Goal: Transaction & Acquisition: Purchase product/service

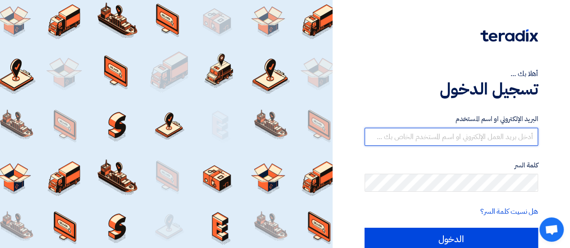
click at [444, 137] on input "text" at bounding box center [450, 137] width 173 height 18
click at [467, 142] on input "text" at bounding box center [450, 137] width 173 height 18
click at [486, 137] on input "text" at bounding box center [450, 137] width 173 height 18
type input "nassib@be.events"
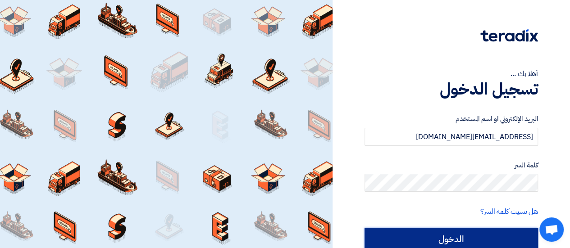
click at [456, 239] on input "الدخول" at bounding box center [450, 239] width 173 height 23
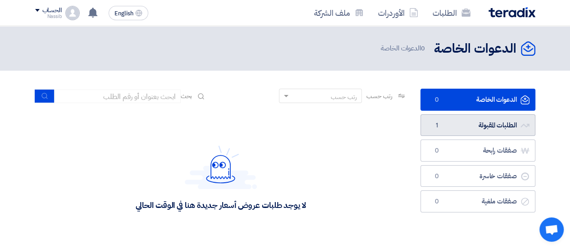
click at [471, 122] on link "الطلبات المقبولة الطلبات المقبولة 1" at bounding box center [477, 125] width 115 height 22
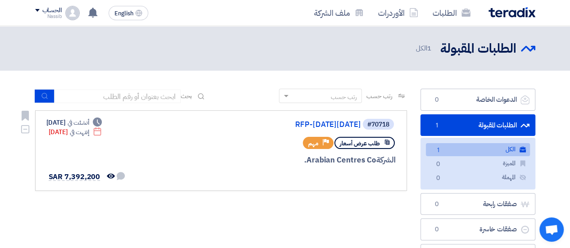
click at [217, 137] on div "طلب عرض أسعار Priority مهم" at bounding box center [287, 143] width 217 height 16
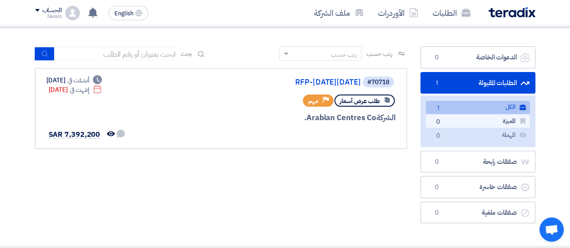
scroll to position [42, 0]
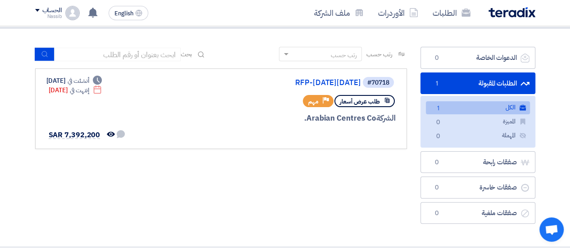
click at [484, 78] on link "الطلبات المقبولة الطلبات المقبولة 1" at bounding box center [477, 83] width 115 height 22
click at [332, 80] on link "RFP-[DATE][DATE]" at bounding box center [271, 83] width 180 height 8
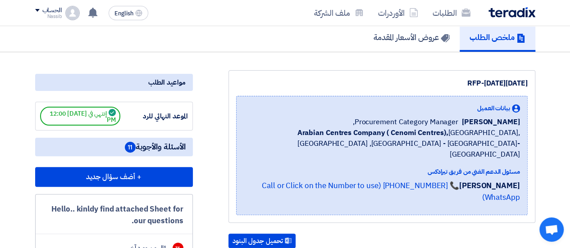
scroll to position [68, 0]
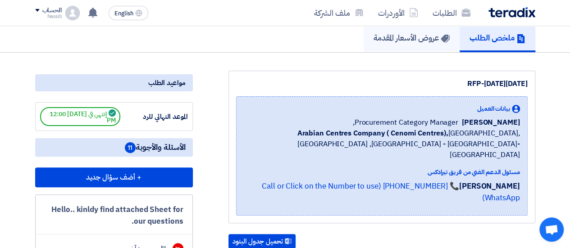
click at [410, 39] on h5 "عروض الأسعار المقدمة" at bounding box center [411, 37] width 76 height 10
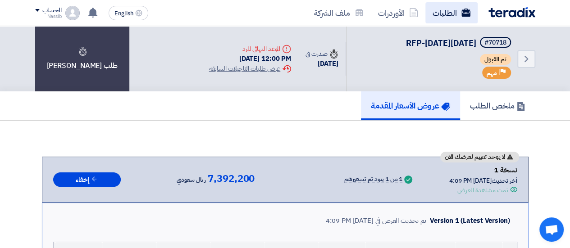
click at [448, 13] on link "الطلبات" at bounding box center [451, 12] width 52 height 21
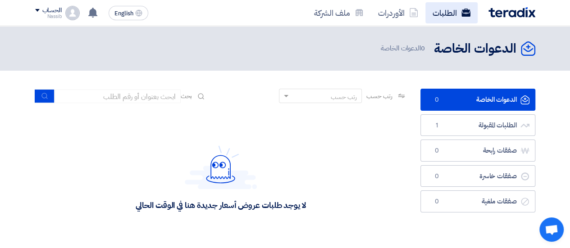
click at [448, 9] on link "الطلبات" at bounding box center [451, 12] width 52 height 21
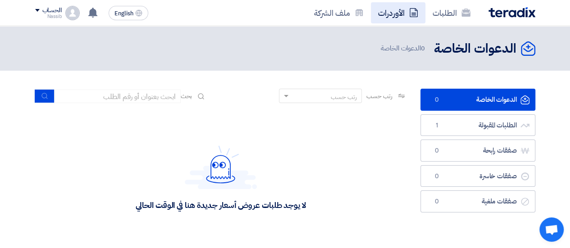
click at [394, 19] on link "الأوردرات" at bounding box center [398, 12] width 54 height 21
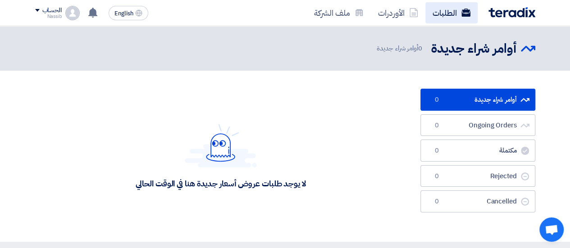
click at [448, 12] on link "الطلبات" at bounding box center [451, 12] width 52 height 21
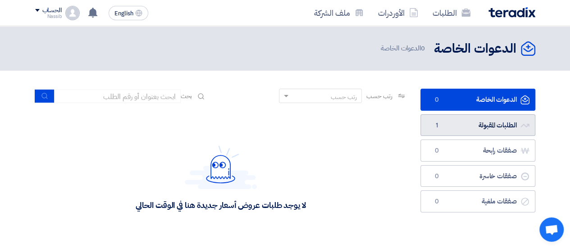
click at [467, 122] on link "الطلبات المقبولة الطلبات المقبولة 1" at bounding box center [477, 125] width 115 height 22
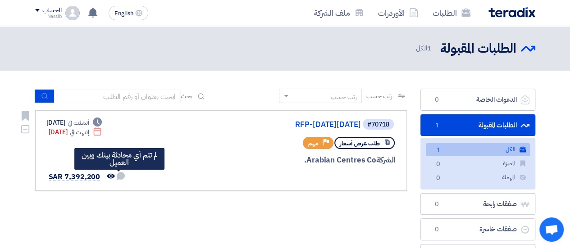
click at [118, 175] on use at bounding box center [121, 176] width 8 height 8
click at [117, 177] on icon "لم تتم أي محادثة بينك وبين العميل" at bounding box center [121, 176] width 8 height 8
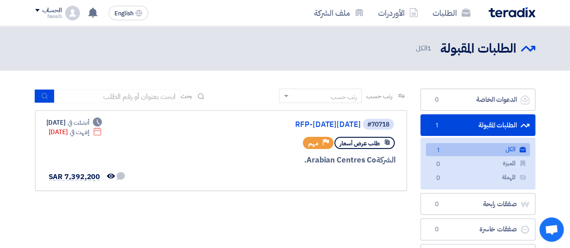
click at [548, 226] on span "دردشة مفتوحة" at bounding box center [551, 231] width 14 height 12
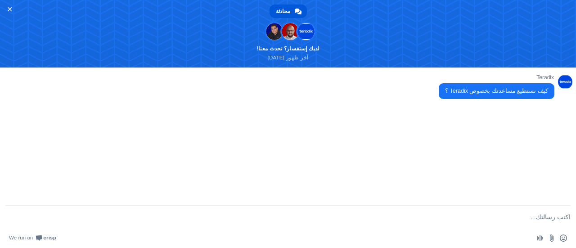
click at [495, 213] on textarea "اكتب رسالتك..." at bounding box center [299, 217] width 544 height 23
click at [544, 217] on textarea "اكتب رسالتك..." at bounding box center [299, 217] width 544 height 23
type textarea "l"
type textarea "مرحبا"
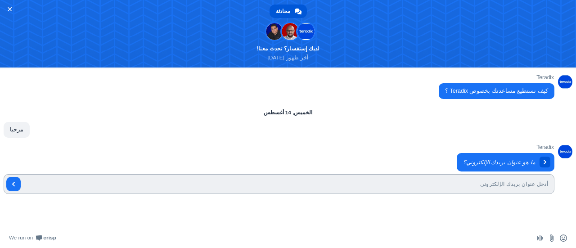
click at [508, 172] on span "ما هو عنوان بريدك الإلكتروني؟ الآن" at bounding box center [279, 174] width 551 height 43
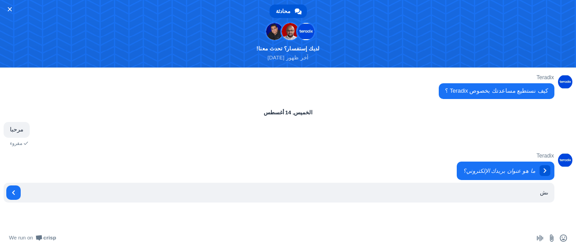
type input "ى"
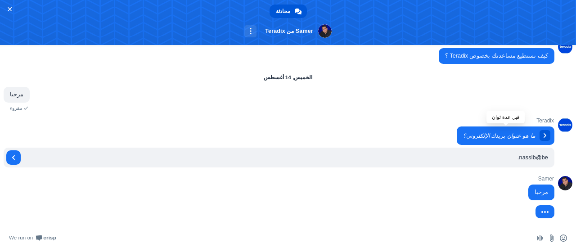
scroll to position [14, 0]
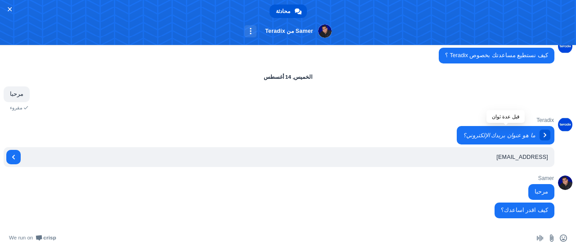
type input "nassib@be.events"
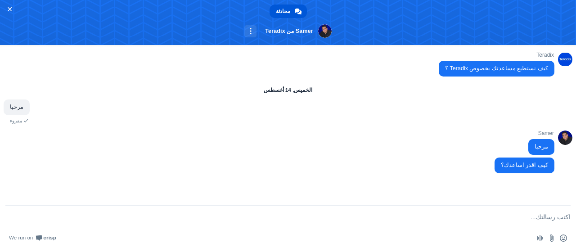
click at [497, 216] on textarea "اكتب رسالتك..." at bounding box center [292, 217] width 558 height 23
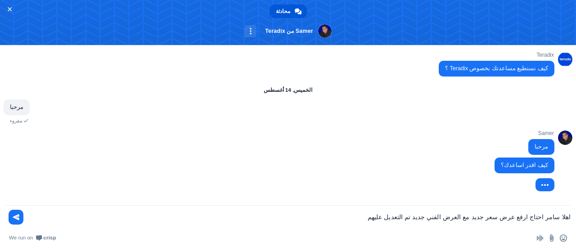
type textarea "اهلا سامر احتاج ارفع عرض سعر جديد مع العرض الفني جديد تم التعديل عليهم"
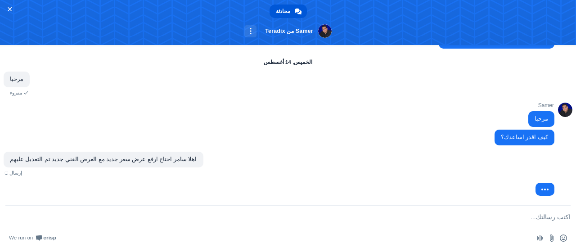
scroll to position [19, 0]
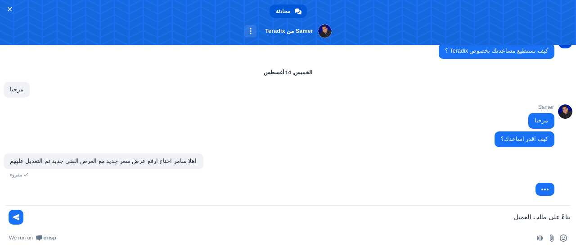
type textarea "بناءً على طلب العميل"
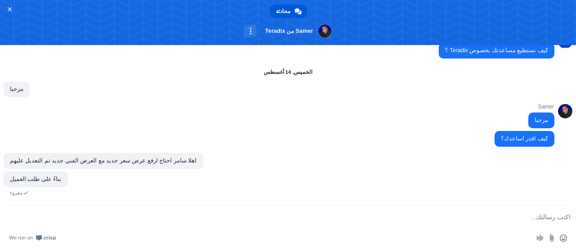
scroll to position [51, 0]
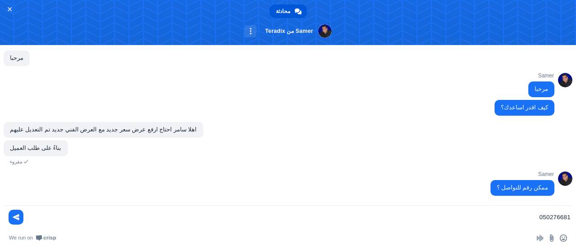
type textarea "0502766818"
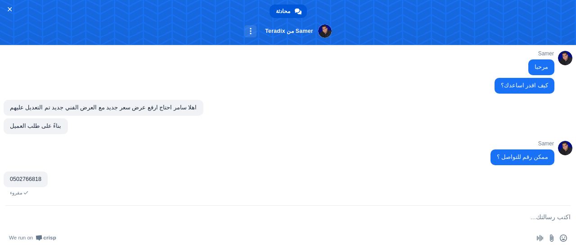
scroll to position [104, 0]
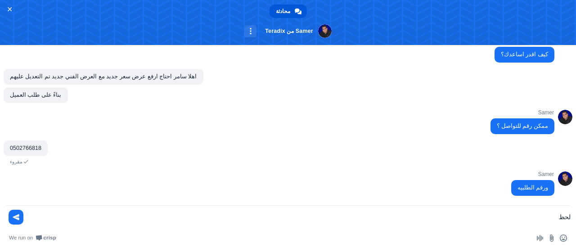
type textarea "لحظة"
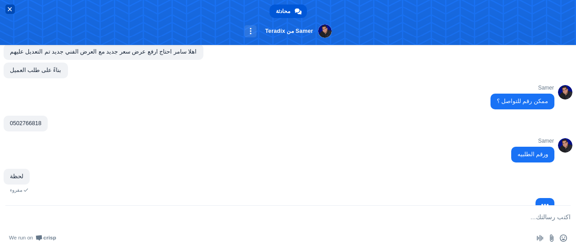
scroll to position [145, 0]
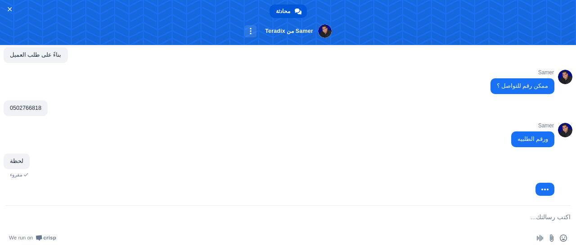
click at [437, 220] on textarea "اكتب رسالتك..." at bounding box center [292, 217] width 558 height 23
paste textarea "#70718 RFP-[DATE][DATE]"
type textarea "#70718 RFP-[DATE][DATE]"
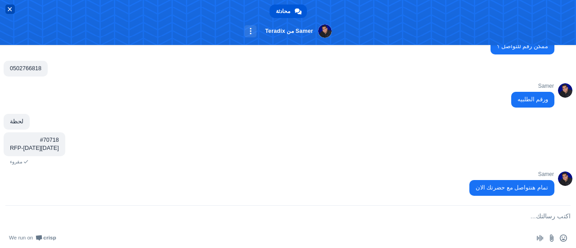
scroll to position [204, 0]
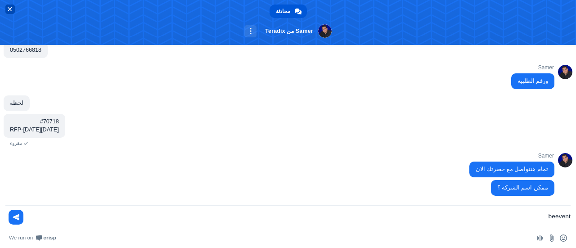
type textarea "beevents"
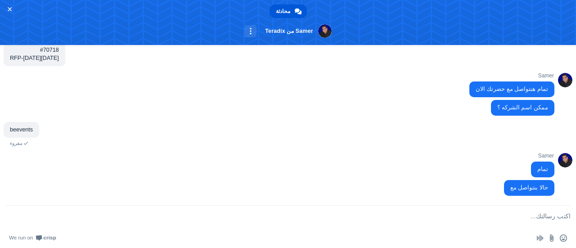
scroll to position [294, 0]
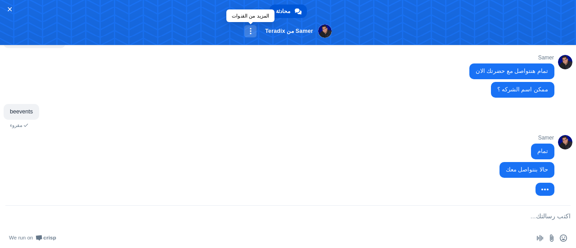
click at [245, 29] on link "المزيد من القنوات" at bounding box center [251, 31] width 12 height 12
click at [245, 102] on div "Samer ممكن اسم الشركه ؟ منذ 5 دقيقة ( محرر )" at bounding box center [279, 93] width 551 height 22
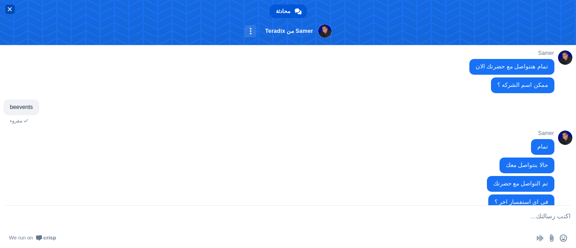
scroll to position [314, 0]
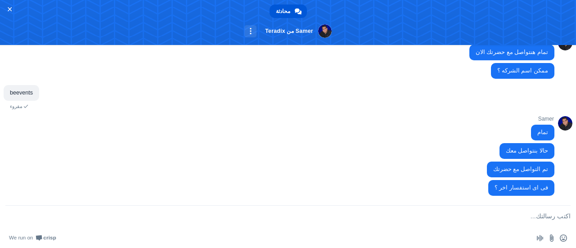
click at [505, 212] on textarea "اكتب رسالتك..." at bounding box center [292, 217] width 558 height 23
type textarea "j"
type textarea "شكراً على التواصل و سرعة الرد"
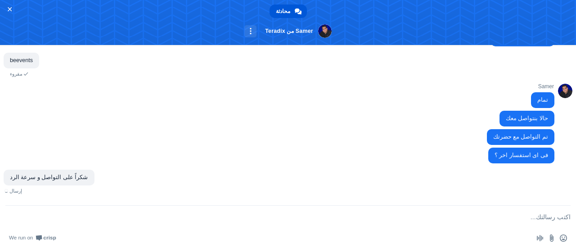
scroll to position [337, 0]
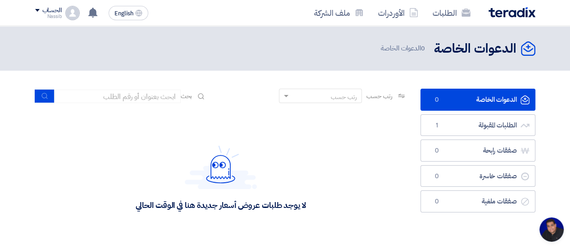
scroll to position [145, 0]
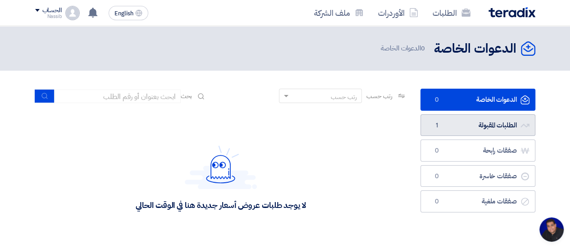
click at [481, 122] on link "الطلبات المقبولة الطلبات المقبولة 1" at bounding box center [477, 125] width 115 height 22
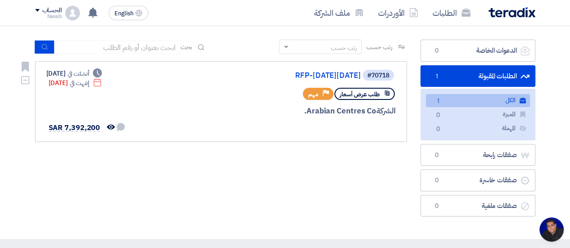
scroll to position [50, 0]
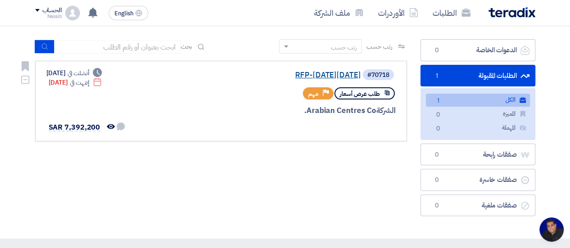
click at [282, 74] on link "RFP-[DATE][DATE]" at bounding box center [271, 75] width 180 height 8
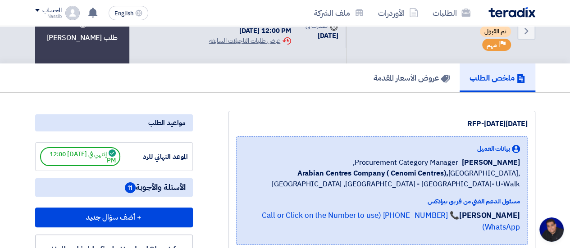
scroll to position [30, 0]
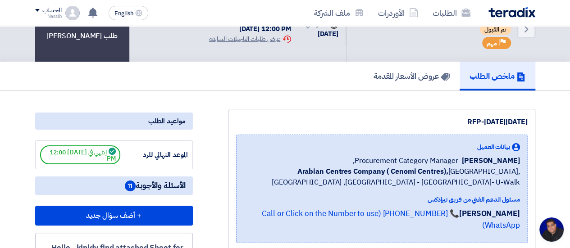
drag, startPoint x: 428, startPoint y: 121, endPoint x: 528, endPoint y: 123, distance: 99.5
click at [528, 123] on div "RFP-[DATE][DATE] بيانات العميل [PERSON_NAME] Procurement Category Manager, Arab…" at bounding box center [381, 180] width 307 height 142
click at [416, 122] on div "RFP-[DATE][DATE]" at bounding box center [381, 122] width 291 height 11
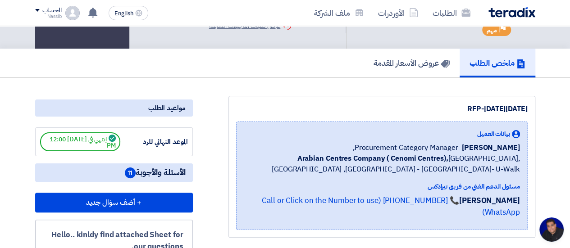
scroll to position [42, 0]
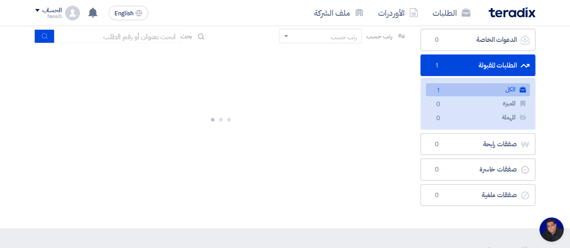
scroll to position [61, 0]
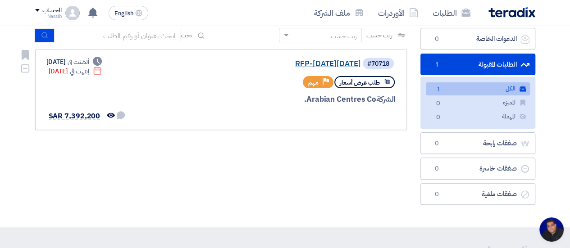
drag, startPoint x: 389, startPoint y: 63, endPoint x: 358, endPoint y: 64, distance: 30.6
click at [358, 64] on div "#70718 RFP-[DATE][DATE]" at bounding box center [287, 63] width 217 height 13
copy div "#70718 الرقم المرجعي الخاص بتيرادكس RFP-[DATE][DATE]"
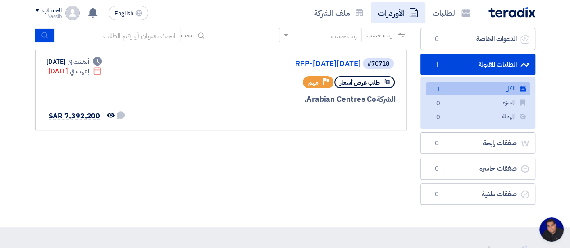
type textarea "#70718 RFP-[DATE][DATE]"
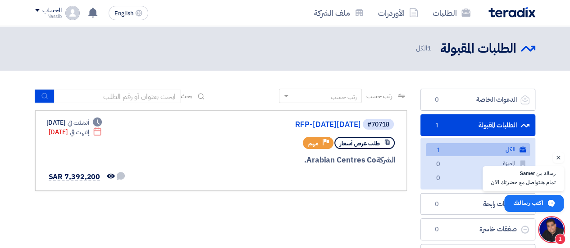
scroll to position [186, 0]
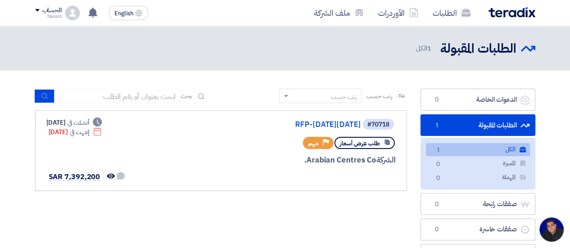
type textarea "be"
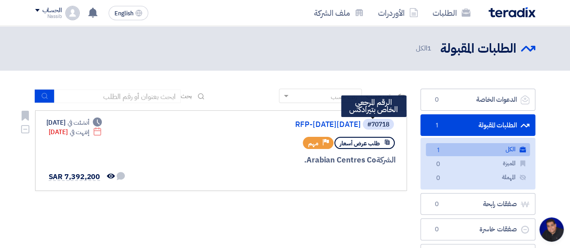
click at [373, 124] on div "#70718" at bounding box center [378, 125] width 22 height 6
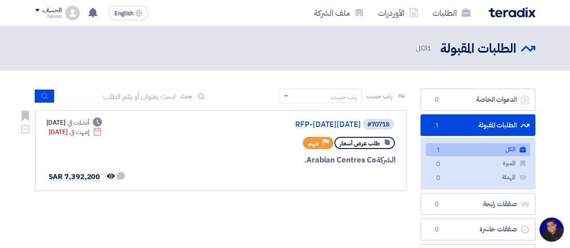
click at [255, 140] on div "طلب عرض أسعار Priority مهم" at bounding box center [287, 143] width 217 height 16
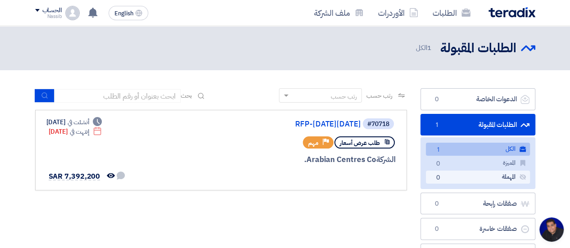
scroll to position [0, 0]
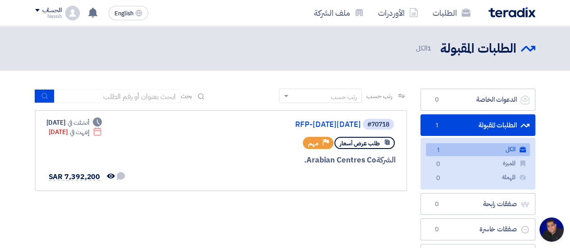
click at [497, 150] on link "الكل الكل 1" at bounding box center [478, 149] width 104 height 13
click at [38, 11] on span at bounding box center [37, 10] width 5 height 3
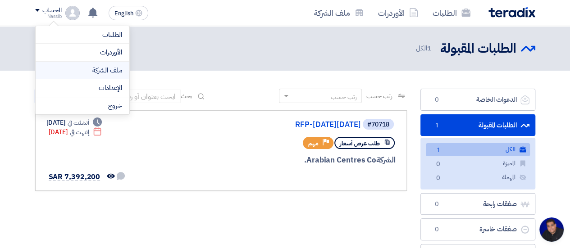
click at [110, 72] on link "ملف الشركة" at bounding box center [82, 70] width 79 height 10
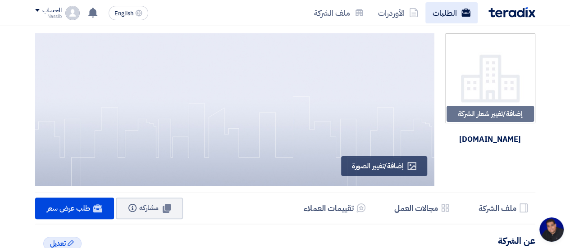
click at [450, 12] on link "الطلبات" at bounding box center [451, 12] width 52 height 21
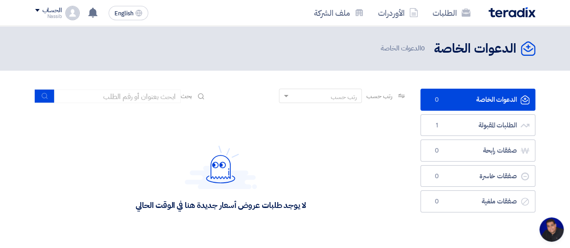
scroll to position [276, 0]
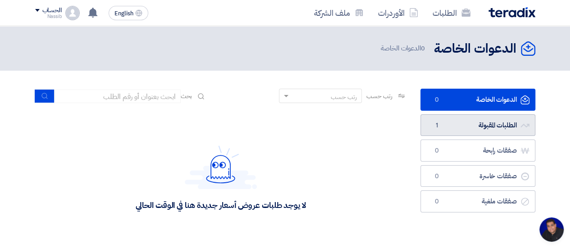
click at [477, 126] on link "الطلبات المقبولة الطلبات المقبولة 1" at bounding box center [477, 125] width 115 height 22
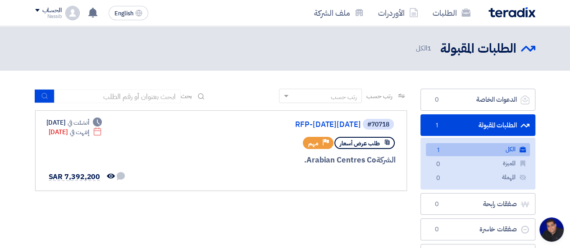
click at [488, 126] on link "الطلبات المقبولة الطلبات المقبولة 1" at bounding box center [477, 125] width 115 height 22
click at [467, 148] on link "الكل الكل 1" at bounding box center [478, 149] width 104 height 13
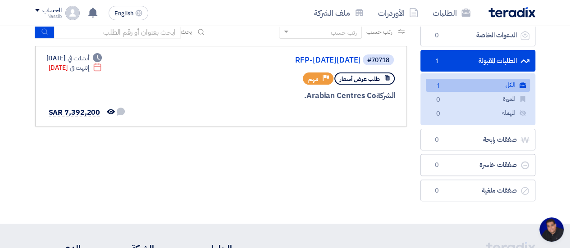
scroll to position [65, 0]
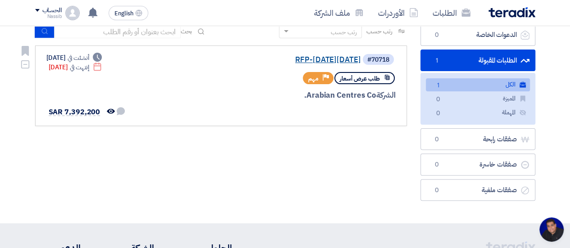
click at [298, 60] on link "RFP-[DATE][DATE]" at bounding box center [271, 60] width 180 height 8
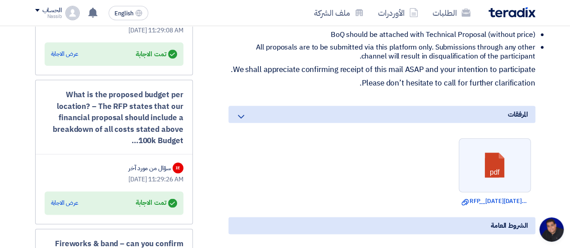
scroll to position [460, 0]
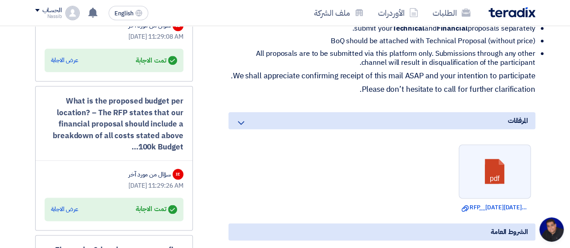
click at [236, 128] on icon at bounding box center [241, 123] width 11 height 11
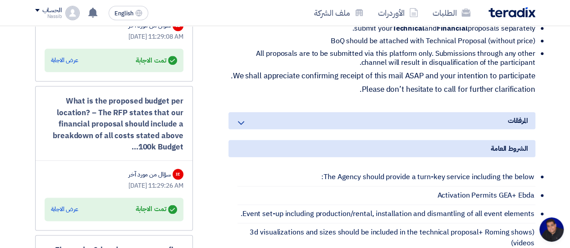
click at [240, 128] on icon at bounding box center [241, 123] width 11 height 11
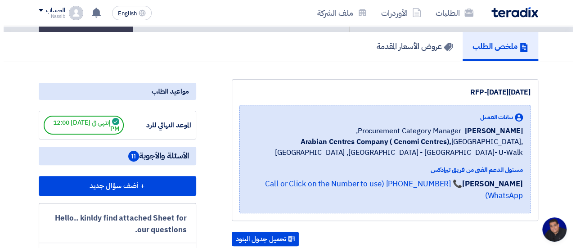
scroll to position [0, 0]
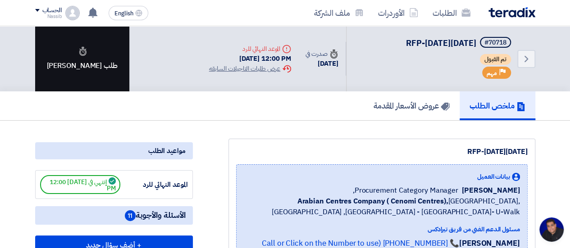
click at [74, 58] on div "طلب [PERSON_NAME]" at bounding box center [82, 58] width 94 height 65
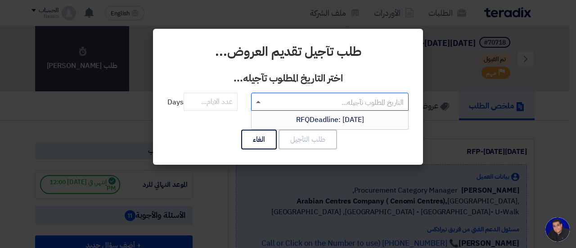
click at [258, 104] on span at bounding box center [257, 101] width 11 height 11
click at [326, 103] on input "text" at bounding box center [335, 102] width 140 height 15
click at [331, 119] on span "RFQDeadline: [DATE]" at bounding box center [330, 119] width 68 height 11
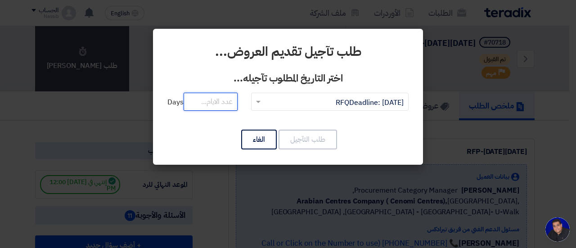
click at [221, 102] on input "number" at bounding box center [211, 102] width 54 height 18
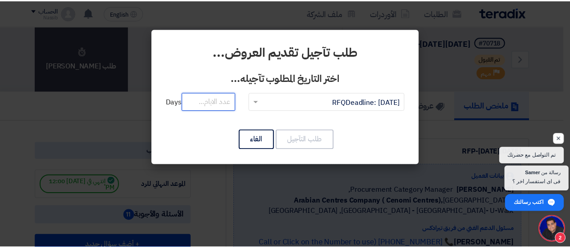
scroll to position [314, 0]
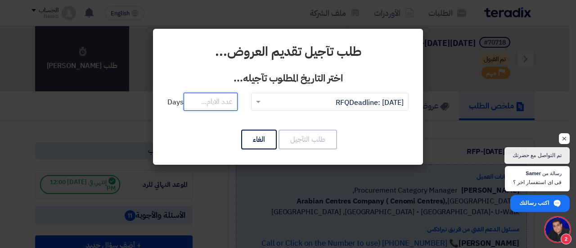
type input "1"
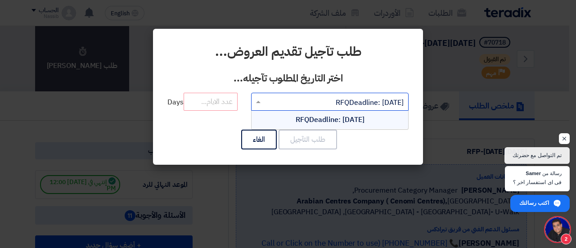
click at [313, 107] on input "text" at bounding box center [335, 102] width 140 height 15
click at [315, 116] on span "RFQDeadline: [DATE]" at bounding box center [330, 119] width 69 height 11
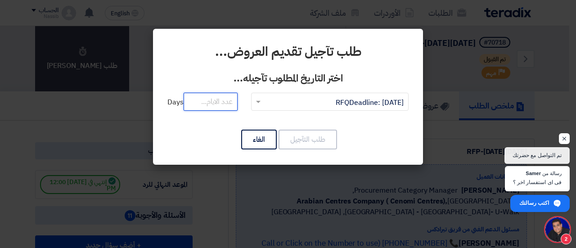
click at [225, 101] on input "number" at bounding box center [211, 102] width 54 height 18
type input "15"
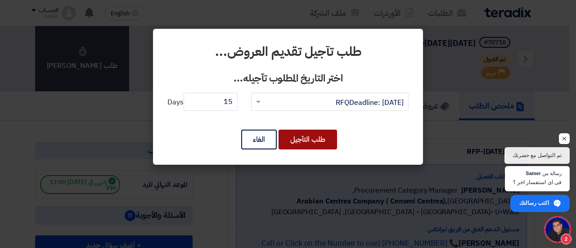
click at [299, 140] on button "طلب التآجيل" at bounding box center [308, 140] width 59 height 20
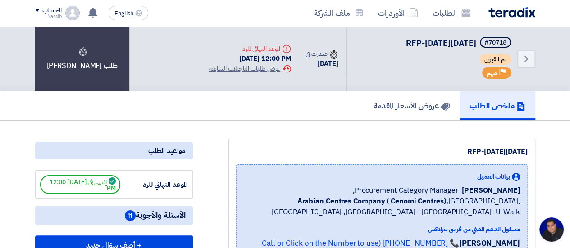
type textarea "شكراً على التواصل و سرعة الرد"
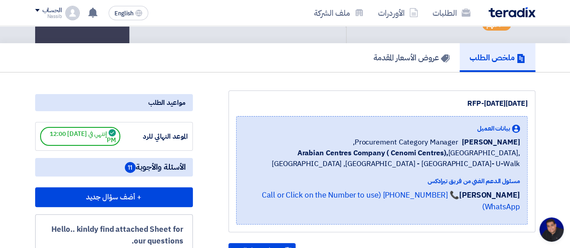
scroll to position [0, 0]
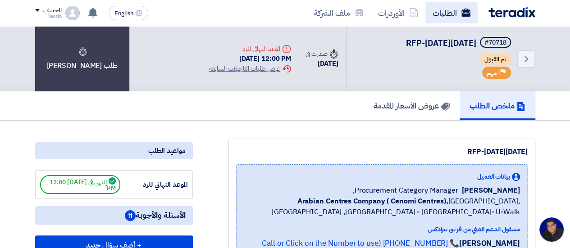
click at [442, 14] on link "الطلبات" at bounding box center [451, 12] width 52 height 21
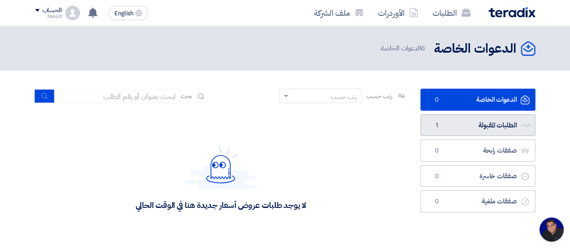
click at [475, 122] on link "الطلبات المقبولة الطلبات المقبولة 1" at bounding box center [477, 125] width 115 height 22
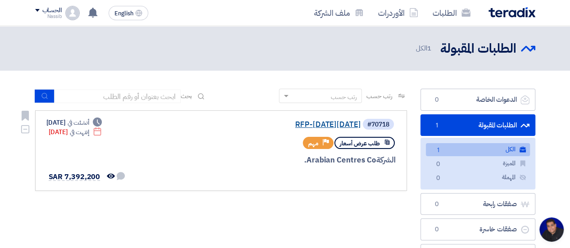
click at [338, 124] on link "RFP-[DATE][DATE]" at bounding box center [271, 125] width 180 height 8
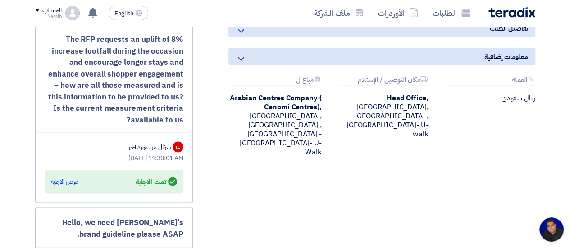
scroll to position [820, 0]
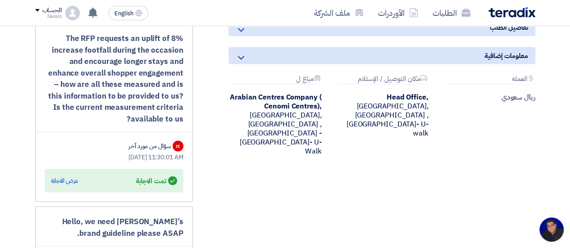
click at [477, 36] on div "تفاصيل الطلب" at bounding box center [381, 27] width 307 height 17
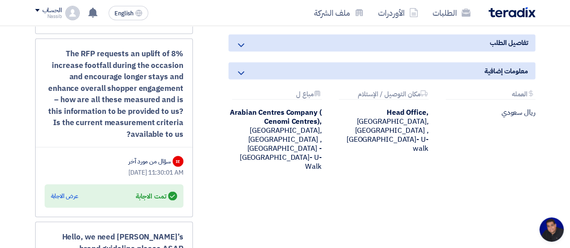
scroll to position [807, 0]
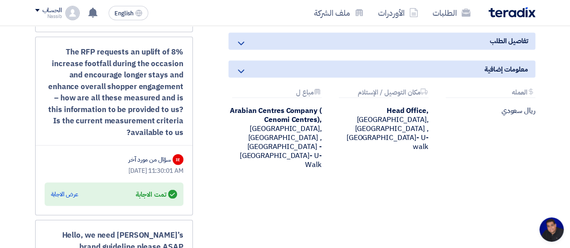
click at [241, 77] on icon at bounding box center [241, 71] width 11 height 11
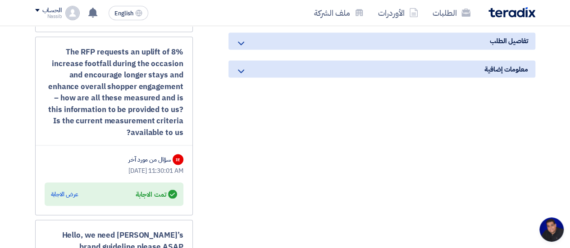
click at [241, 77] on icon at bounding box center [241, 71] width 11 height 11
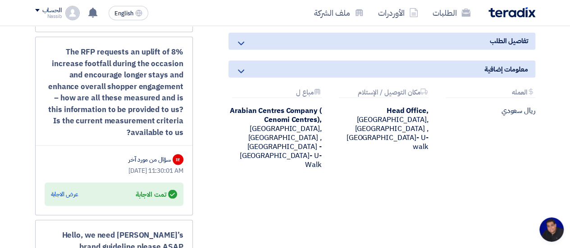
click at [238, 49] on icon at bounding box center [241, 43] width 11 height 11
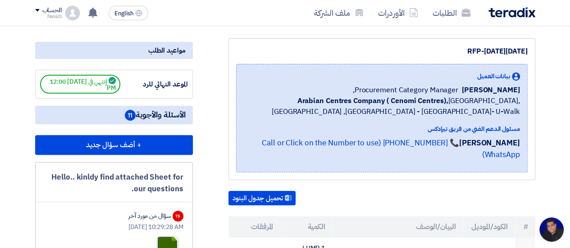
scroll to position [100, 0]
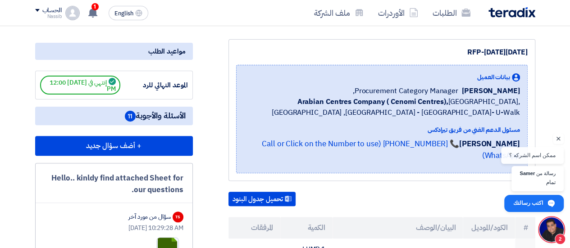
click at [293, 118] on div "بيانات العميل [PERSON_NAME] Procurement Category Manager, Arabian Centres Compa…" at bounding box center [382, 118] width 276 height 93
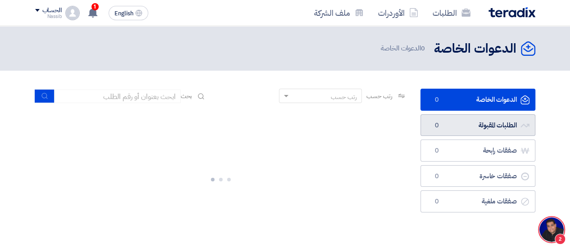
scroll to position [337, 0]
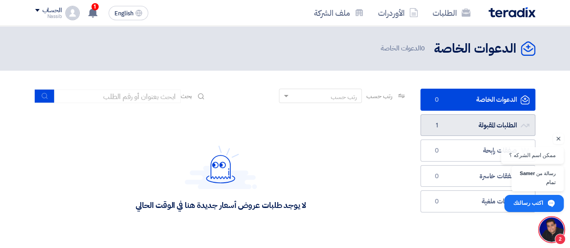
click at [464, 125] on link "الطلبات المقبولة الطلبات المقبولة 1" at bounding box center [477, 125] width 115 height 22
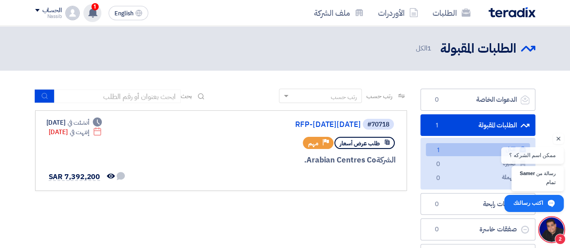
click at [95, 12] on use at bounding box center [92, 13] width 9 height 10
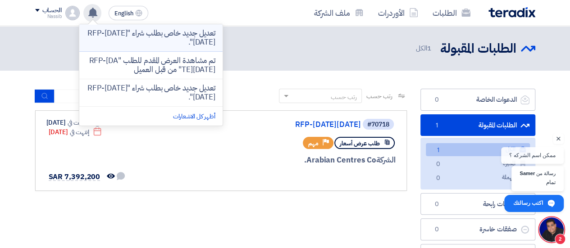
click at [135, 39] on p "تعديل جديد خاص بطلب شراء "RFP-[DATE][DATE]"." at bounding box center [150, 38] width 129 height 18
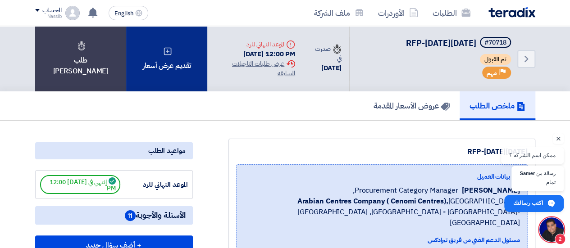
click at [157, 58] on div "تقديم عرض أسعار" at bounding box center [166, 58] width 81 height 65
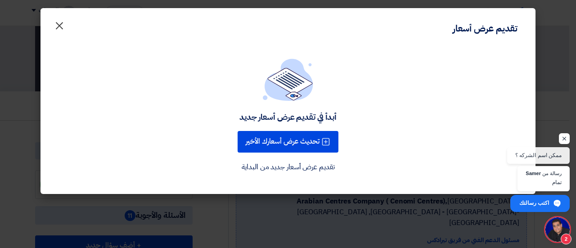
click at [59, 25] on span "×" at bounding box center [59, 25] width 11 height 27
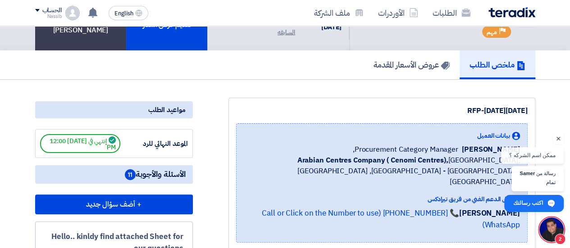
scroll to position [41, 0]
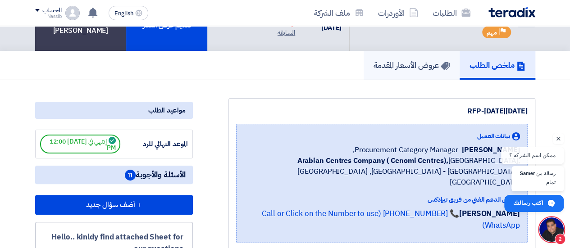
click at [396, 68] on h5 "عروض الأسعار المقدمة" at bounding box center [411, 65] width 76 height 10
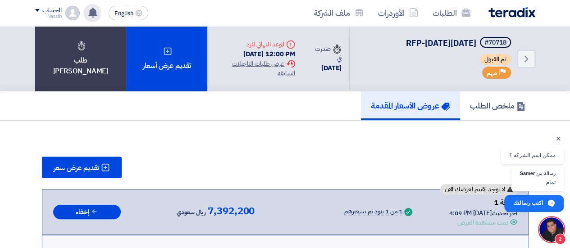
click at [87, 9] on div "تعديل جديد خاص بطلب شراء "RFP-Saudi National Day 2025". 12 minutes ago تم مشاهد…" at bounding box center [92, 13] width 18 height 18
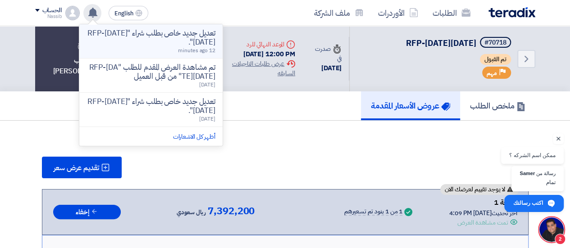
click at [172, 47] on p "تعديل جديد خاص بطلب شراء "RFP-[DATE][DATE]"." at bounding box center [150, 38] width 129 height 18
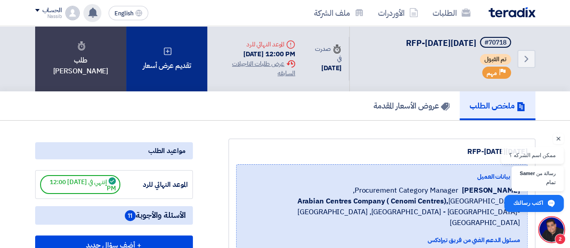
click at [170, 54] on div "تقديم عرض أسعار" at bounding box center [166, 58] width 81 height 65
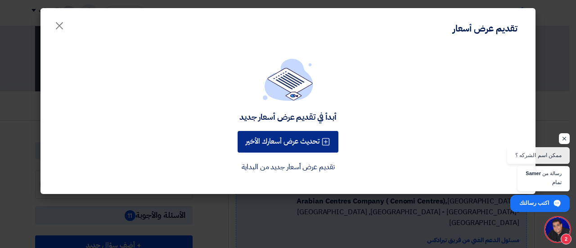
click at [287, 146] on button "تحديث عرض أسعارك الأخير" at bounding box center [288, 142] width 101 height 22
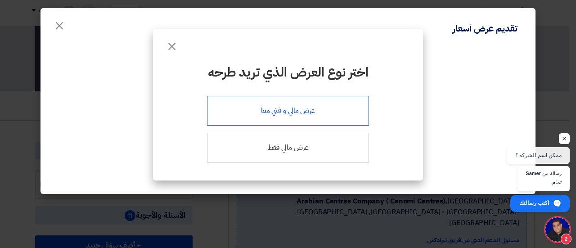
click at [293, 110] on div "عرض مالي و فني معا" at bounding box center [288, 111] width 162 height 30
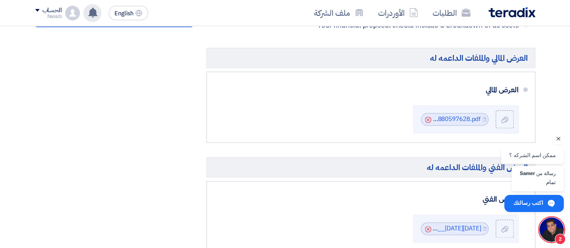
scroll to position [430, 0]
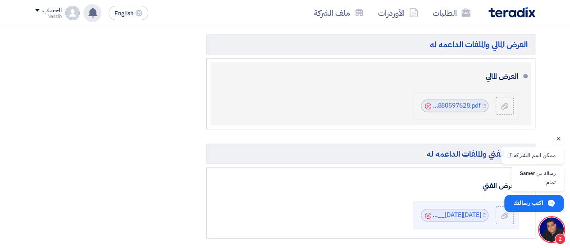
click at [427, 104] on icon "Cancel" at bounding box center [428, 106] width 6 height 6
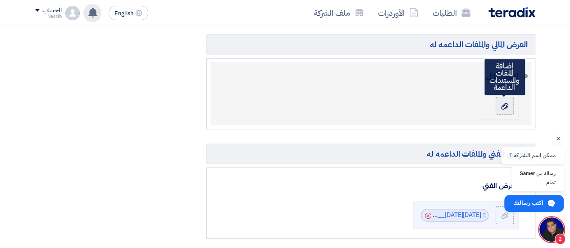
click at [501, 103] on icon at bounding box center [504, 106] width 7 height 7
click at [0, 0] on input "file" at bounding box center [0, 0] width 0 height 0
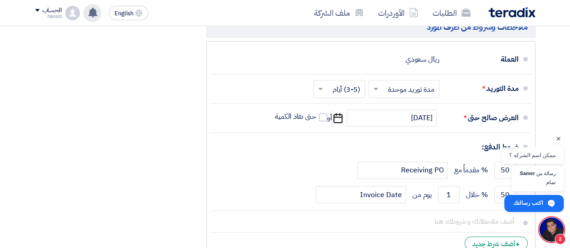
scroll to position [665, 0]
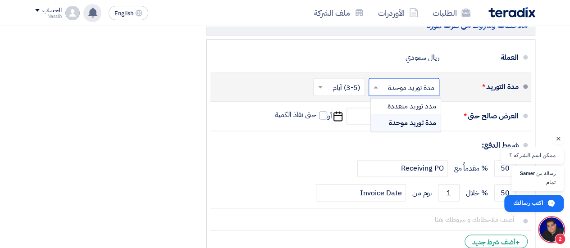
click at [389, 85] on input "text" at bounding box center [402, 87] width 66 height 13
click at [405, 115] on div "مدة توريد موحدة" at bounding box center [406, 123] width 70 height 16
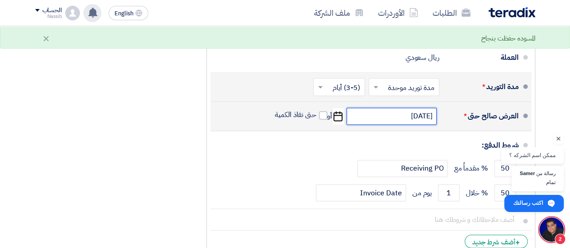
click at [352, 112] on input "8/6/2025" at bounding box center [391, 116] width 90 height 17
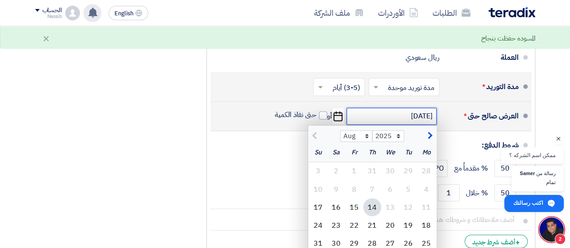
click at [394, 110] on input "8/6/2025" at bounding box center [391, 116] width 90 height 17
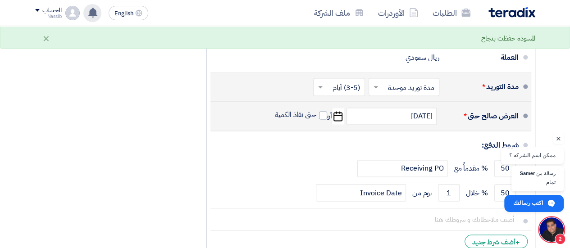
click at [337, 116] on icon "Pick a date" at bounding box center [337, 116] width 12 height 16
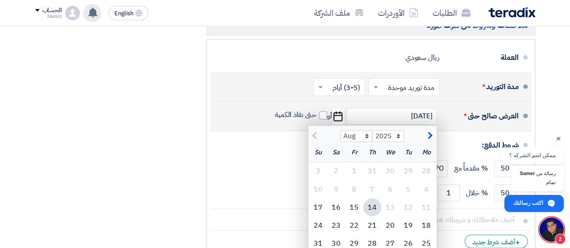
click at [360, 138] on div "Aug Sep Oct Nov Dec 2025 2026 2027 2028 2029 2030 2031 2032 2033 2034 2035" at bounding box center [372, 135] width 128 height 18
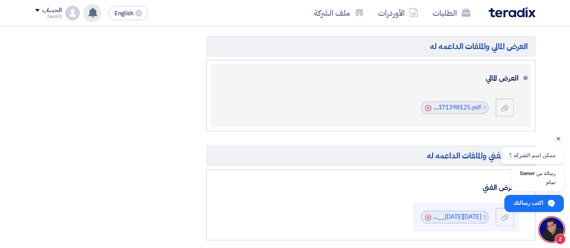
click at [426, 107] on icon "Cancel" at bounding box center [428, 108] width 6 height 6
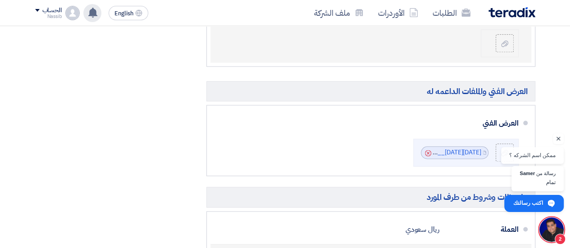
scroll to position [494, 0]
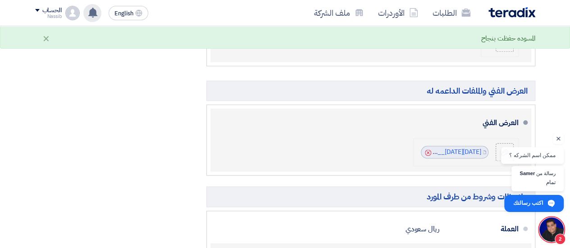
click at [427, 149] on use at bounding box center [428, 152] width 6 height 6
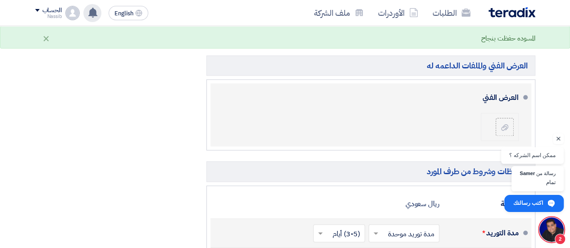
scroll to position [528, 0]
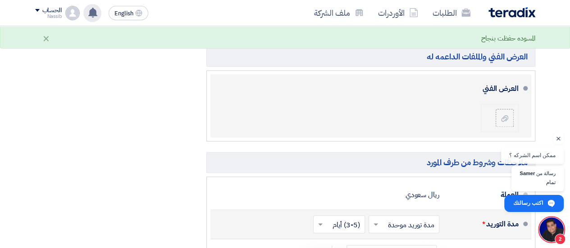
click at [503, 125] on li at bounding box center [499, 118] width 38 height 28
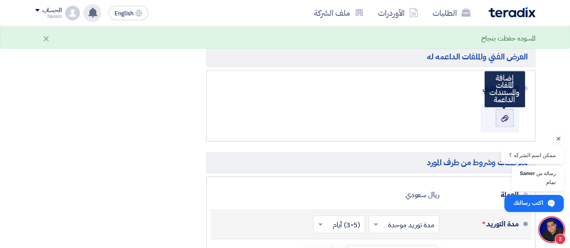
click at [503, 113] on div at bounding box center [504, 117] width 11 height 9
click at [0, 0] on input "file" at bounding box center [0, 0] width 0 height 0
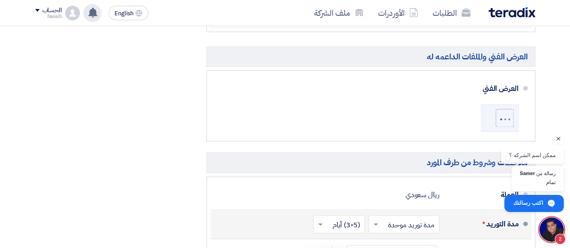
click at [162, 115] on div "ملخص العرض المالي المجموع الجزئي ريال سعودي 6,428,000 الضريبة ريال سعودي" at bounding box center [113, 67] width 171 height 661
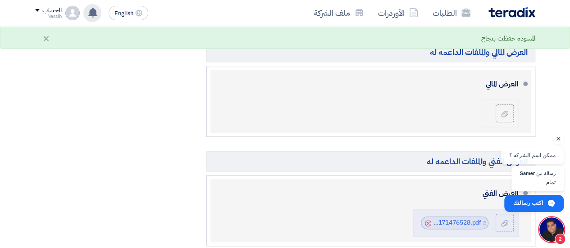
scroll to position [422, 0]
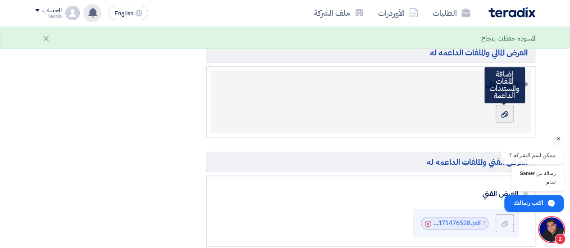
click at [505, 113] on use at bounding box center [504, 114] width 7 height 6
click at [0, 0] on input "file" at bounding box center [0, 0] width 0 height 0
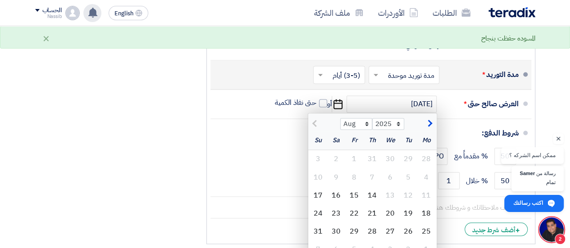
scroll to position [679, 0]
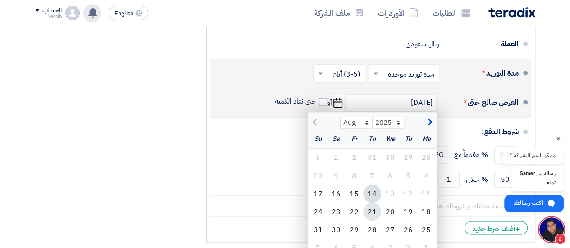
click at [371, 208] on div "21" at bounding box center [372, 212] width 18 height 18
type input "8/21/2025"
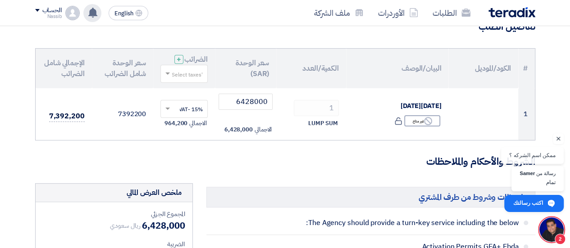
scroll to position [80, 0]
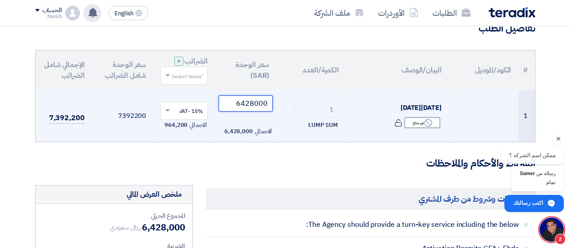
click at [254, 102] on input "6428000" at bounding box center [245, 103] width 54 height 16
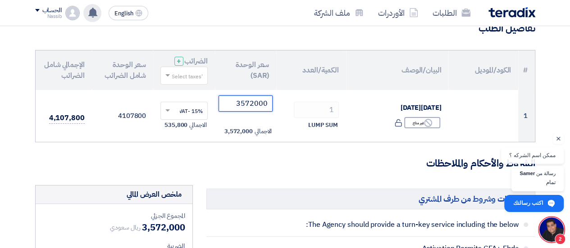
type input "3572000"
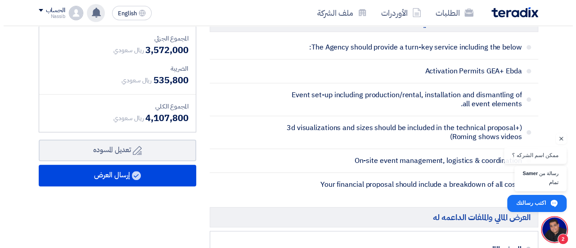
scroll to position [256, 0]
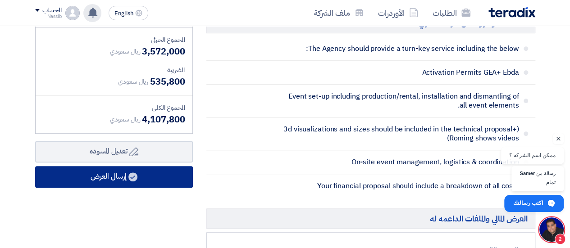
click at [105, 178] on button "إرسال العرض" at bounding box center [114, 177] width 158 height 22
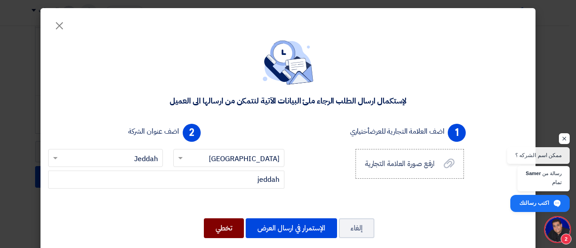
click at [226, 226] on button "تخطي" at bounding box center [224, 228] width 40 height 20
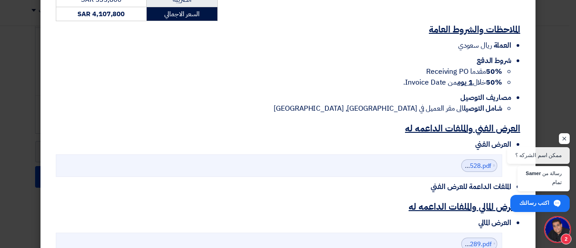
scroll to position [324, 0]
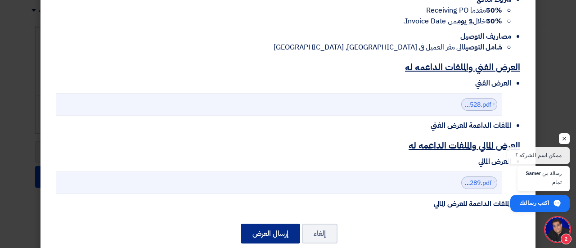
click at [273, 224] on button "إرسال العرض" at bounding box center [270, 234] width 59 height 20
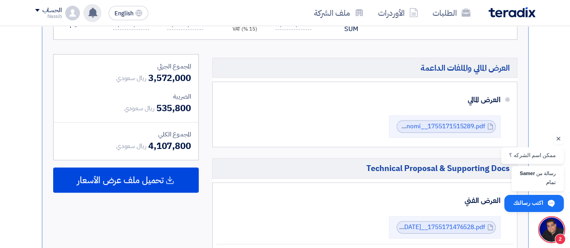
scroll to position [363, 0]
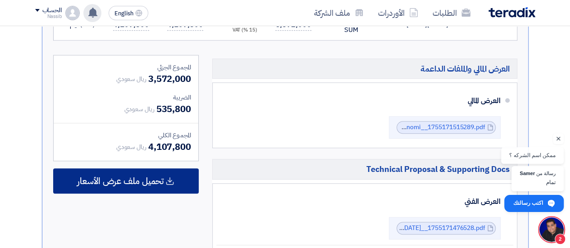
click at [141, 181] on span "تحميل ملف عرض الأسعار" at bounding box center [120, 181] width 86 height 8
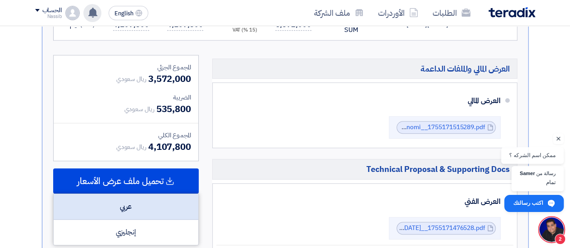
click at [131, 208] on div "عربي" at bounding box center [126, 207] width 145 height 26
